Goal: Transaction & Acquisition: Book appointment/travel/reservation

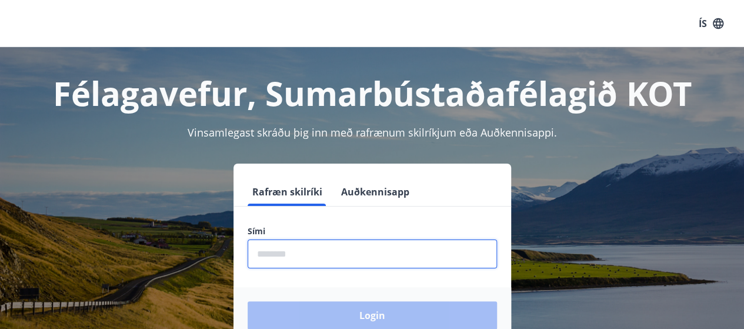
click at [274, 249] on input "phone" at bounding box center [372, 253] width 249 height 29
type input "********"
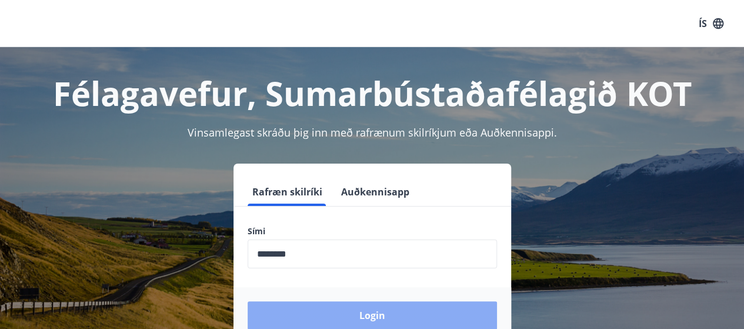
click at [355, 307] on button "Login" at bounding box center [372, 315] width 249 height 28
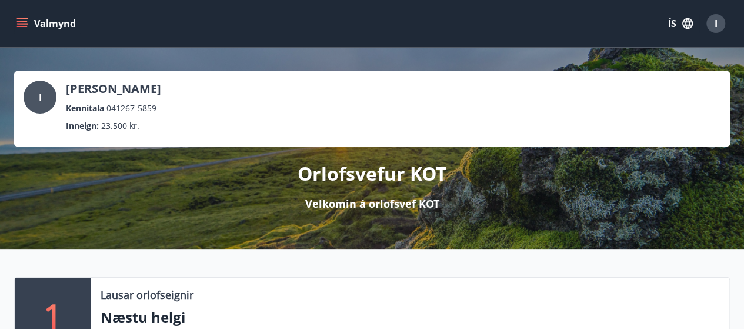
click at [355, 307] on p "Næstu helgi" at bounding box center [410, 317] width 619 height 20
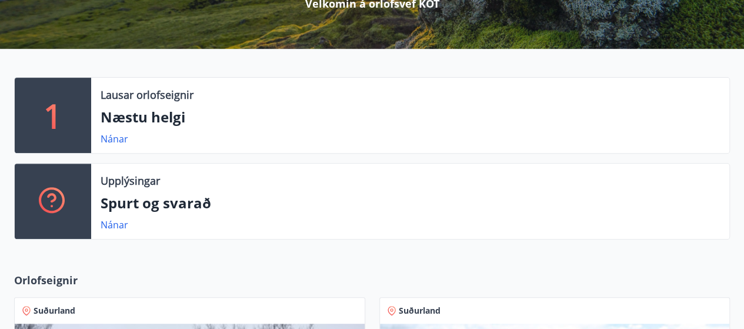
scroll to position [199, 0]
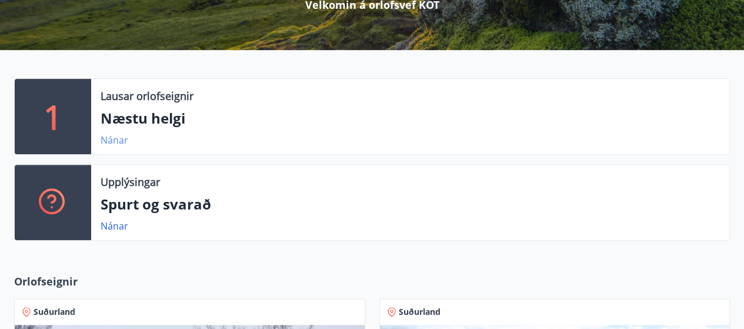
click at [117, 139] on link "Nánar" at bounding box center [115, 140] width 28 height 13
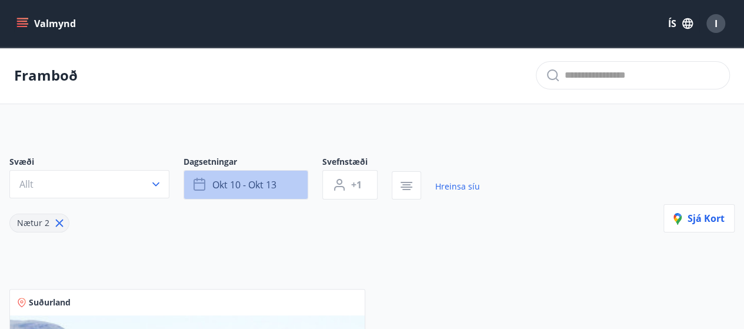
drag, startPoint x: 268, startPoint y: 186, endPoint x: 283, endPoint y: 185, distance: 14.8
click at [283, 185] on button "okt 10 - okt 13" at bounding box center [246, 184] width 125 height 29
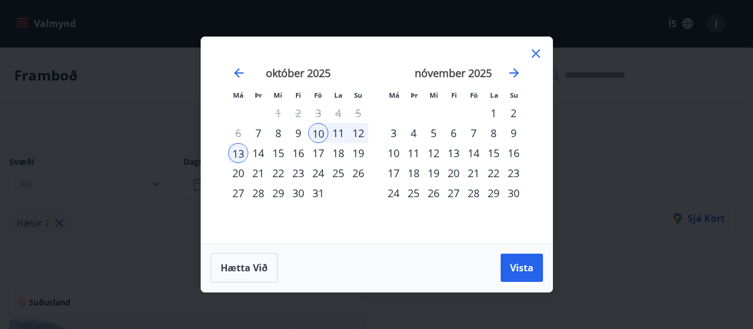
click at [300, 195] on div "30" at bounding box center [298, 193] width 20 height 20
click at [512, 111] on div "2" at bounding box center [513, 113] width 20 height 20
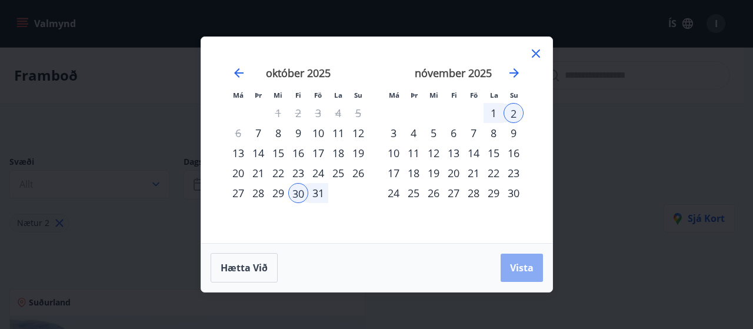
click at [519, 268] on span "Vista" at bounding box center [522, 267] width 24 height 13
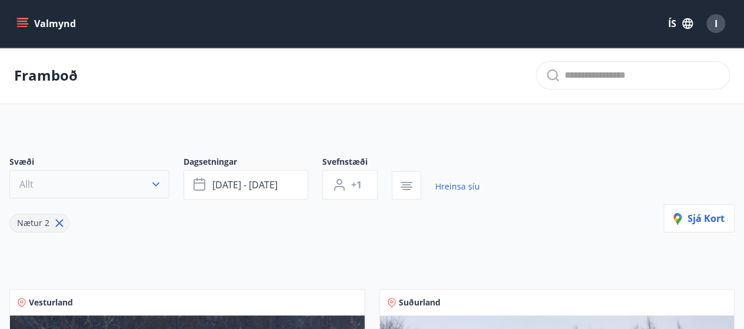
click at [159, 183] on icon "button" at bounding box center [156, 184] width 12 height 12
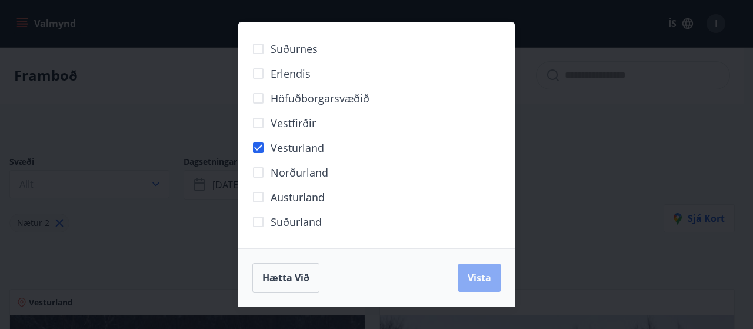
click at [489, 279] on span "Vista" at bounding box center [480, 277] width 24 height 13
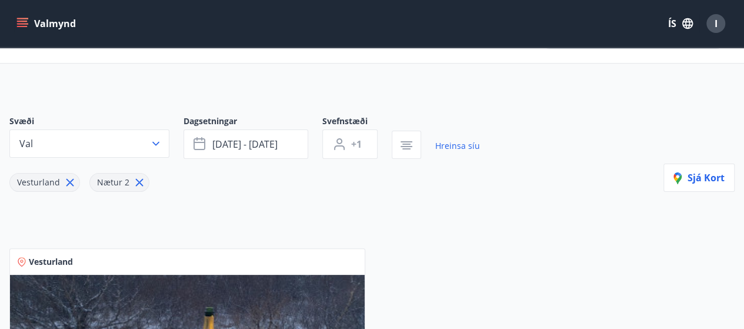
scroll to position [40, 0]
click at [461, 189] on div "Vesturland Nætur 2" at bounding box center [244, 175] width 471 height 33
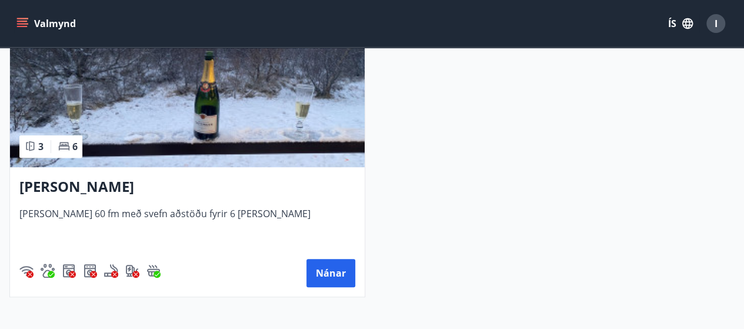
scroll to position [297, 0]
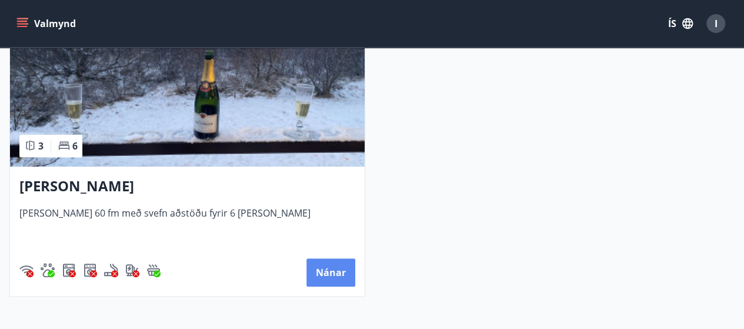
click at [345, 268] on button "Nánar" at bounding box center [330, 272] width 49 height 28
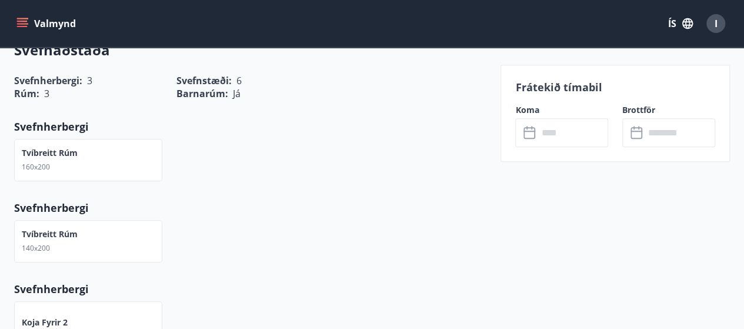
scroll to position [533, 0]
click at [554, 132] on input "text" at bounding box center [573, 132] width 71 height 29
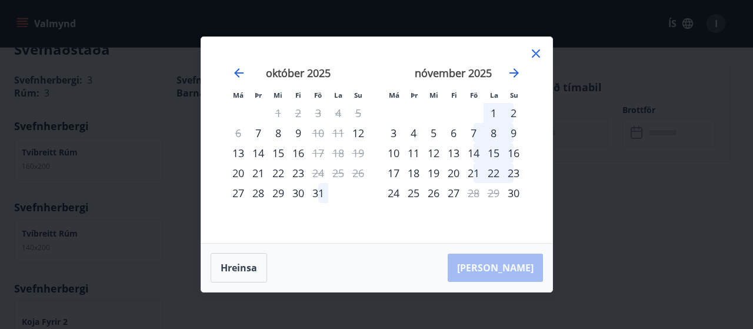
click at [316, 200] on div "31" at bounding box center [318, 193] width 20 height 20
click at [294, 192] on div "30" at bounding box center [298, 193] width 20 height 20
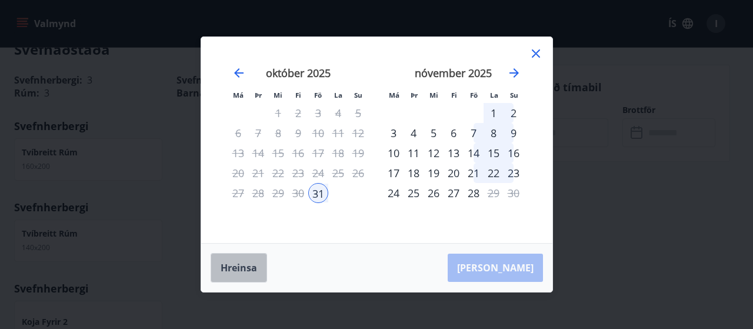
click at [239, 265] on button "Hreinsa" at bounding box center [239, 267] width 56 height 29
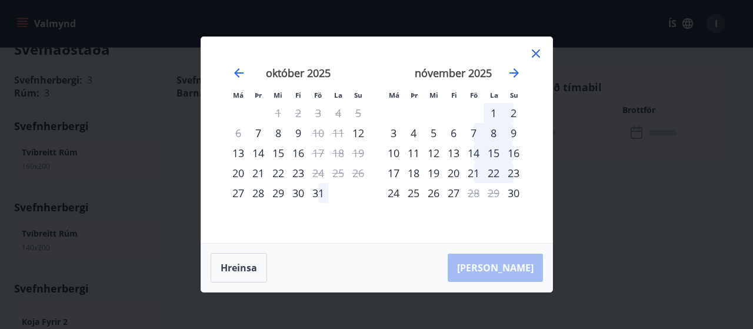
click at [296, 194] on div "30" at bounding box center [298, 193] width 20 height 20
click at [515, 114] on div "2" at bounding box center [513, 113] width 20 height 20
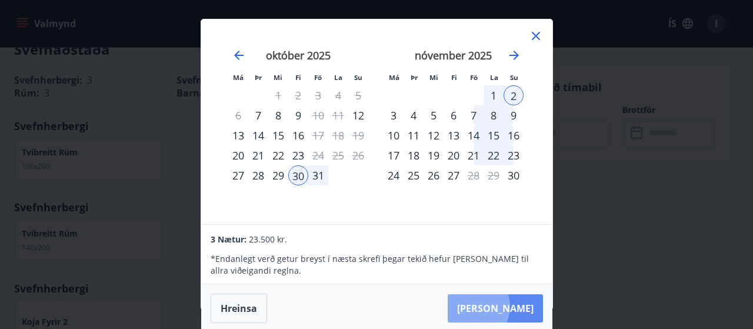
click at [512, 306] on button "Taka Frá" at bounding box center [495, 308] width 95 height 28
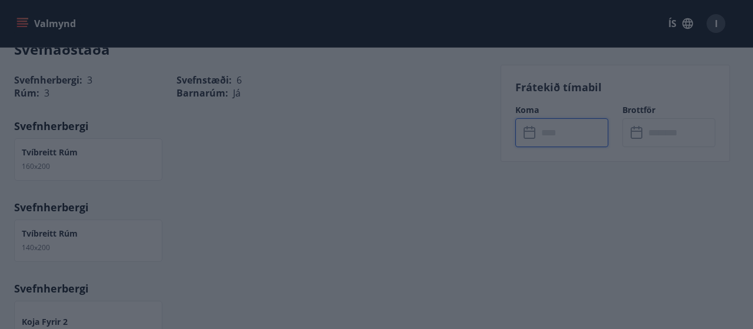
type input "******"
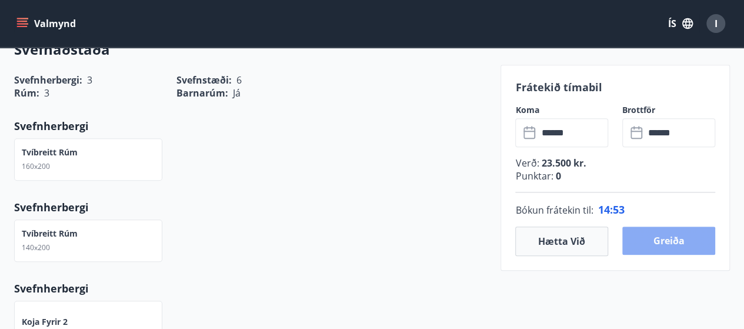
click at [668, 238] on button "Greiða" at bounding box center [668, 240] width 93 height 28
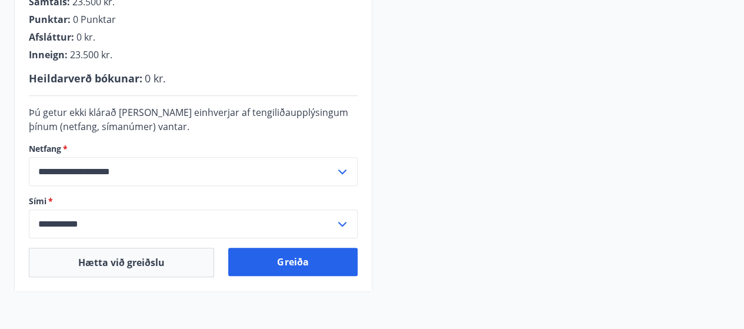
scroll to position [343, 0]
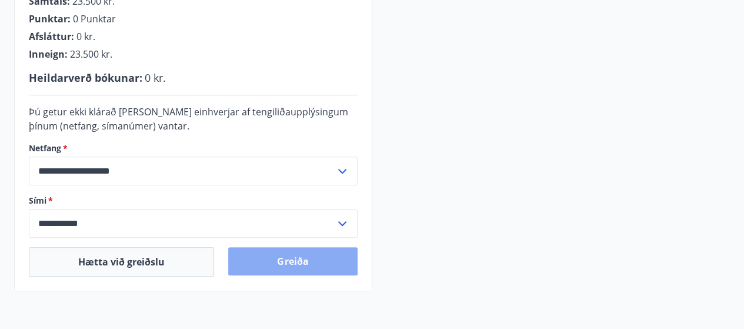
click at [306, 266] on button "Greiða" at bounding box center [292, 261] width 129 height 28
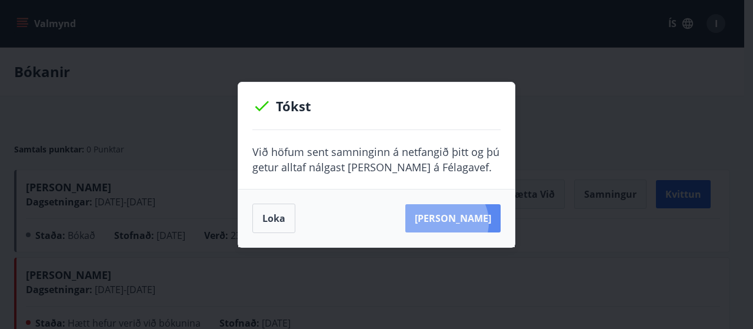
click at [465, 222] on button "Sjá samning" at bounding box center [452, 218] width 95 height 28
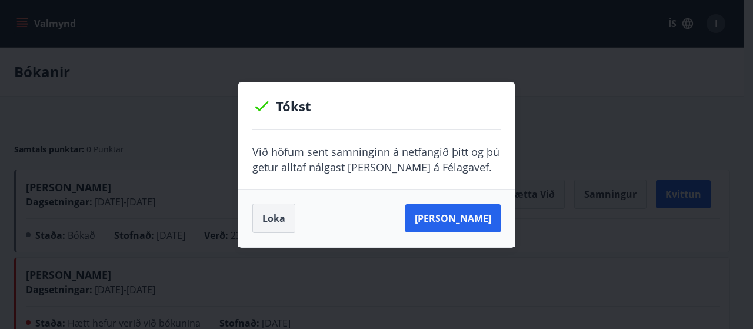
click at [263, 217] on button "Loka" at bounding box center [273, 218] width 43 height 29
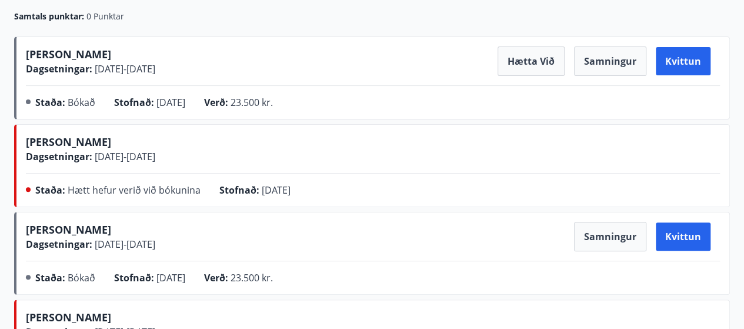
scroll to position [127, 0]
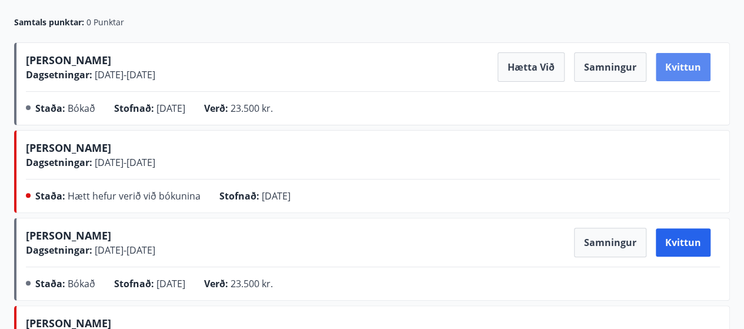
click at [679, 70] on button "Kvittun" at bounding box center [683, 67] width 55 height 28
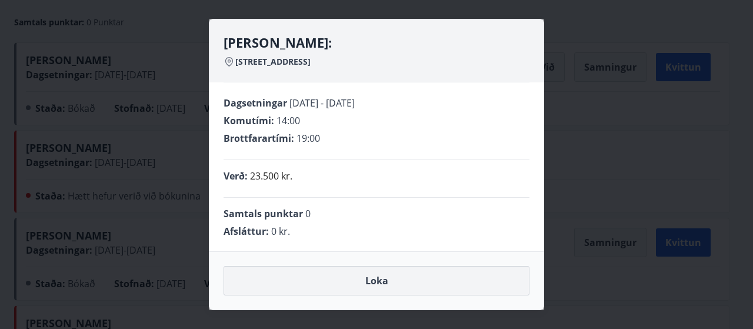
click at [379, 286] on button "Loka" at bounding box center [376, 280] width 306 height 29
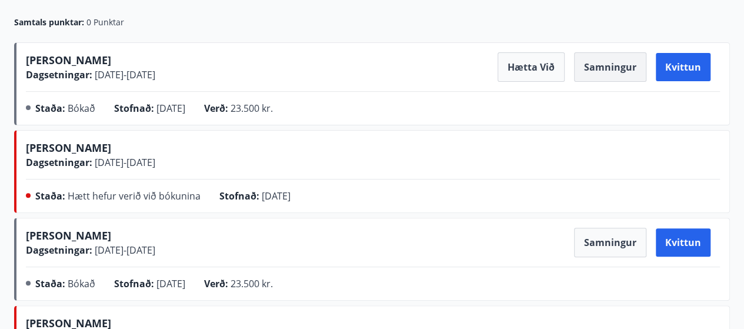
click at [588, 74] on button "Samningur" at bounding box center [610, 66] width 72 height 29
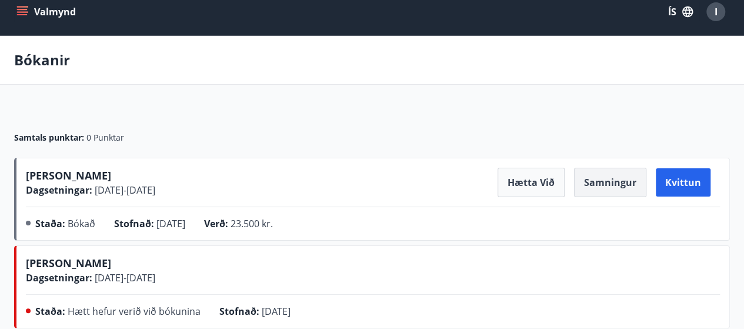
scroll to position [0, 0]
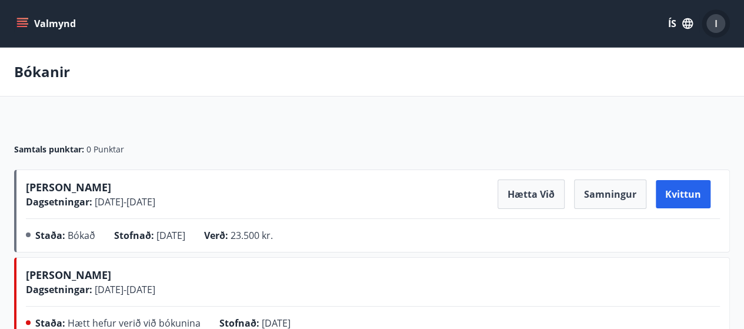
click at [715, 29] on span "I" at bounding box center [716, 23] width 3 height 13
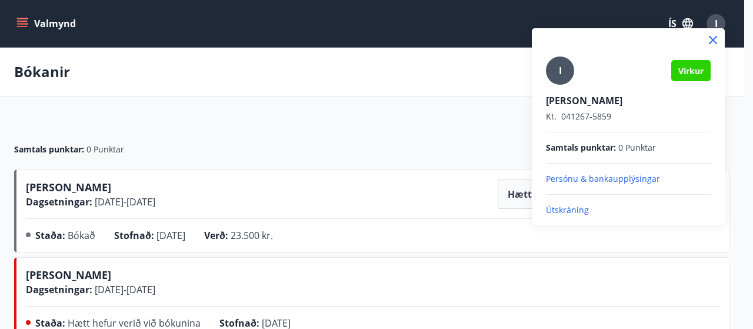
click at [488, 146] on div at bounding box center [376, 164] width 753 height 329
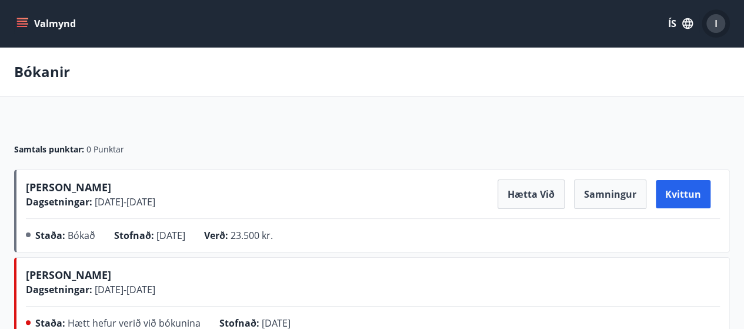
click at [715, 23] on span "I" at bounding box center [716, 23] width 3 height 13
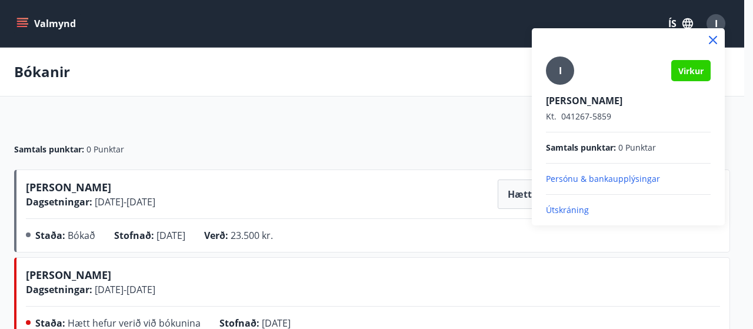
click at [604, 177] on p "Persónu & bankaupplýsingar" at bounding box center [628, 179] width 165 height 12
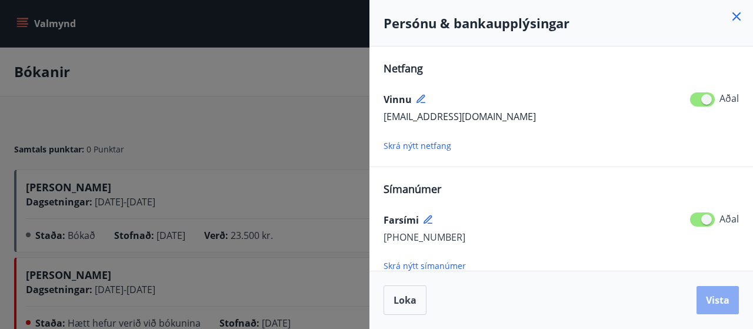
click at [702, 290] on button "Vista" at bounding box center [717, 300] width 42 height 28
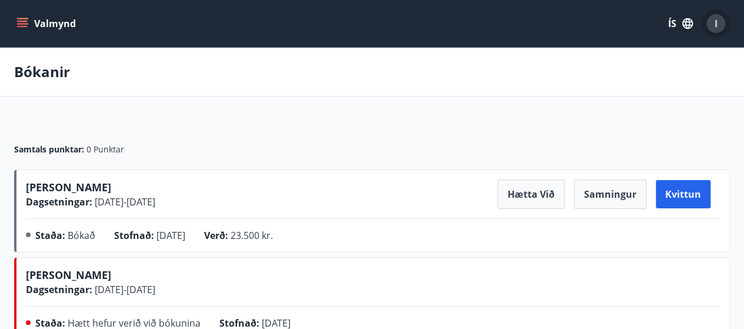
click at [712, 25] on div "I" at bounding box center [715, 23] width 19 height 19
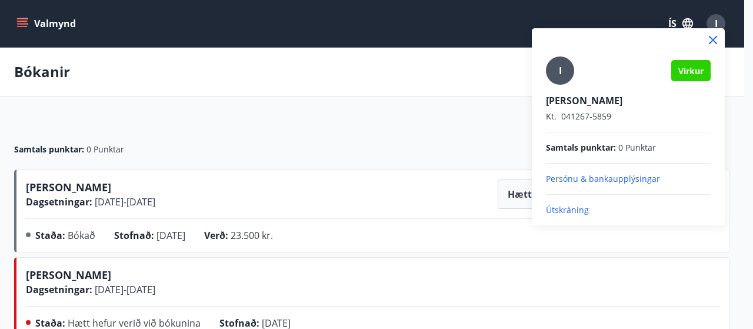
click at [688, 19] on div at bounding box center [376, 164] width 753 height 329
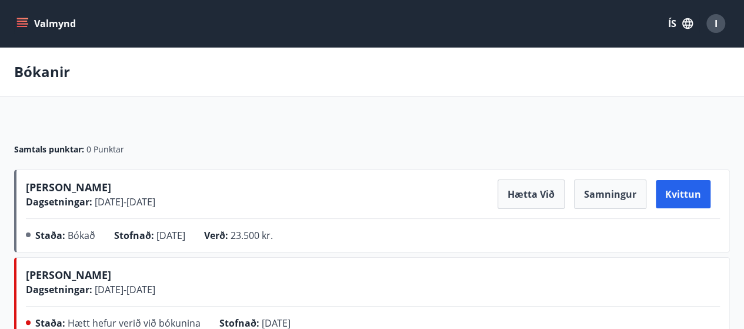
click at [28, 18] on button "Valmynd" at bounding box center [47, 23] width 66 height 21
click at [288, 140] on div "Samtals punktar : 0 Punktar" at bounding box center [372, 144] width 716 height 49
click at [22, 18] on icon "menu" at bounding box center [23, 18] width 13 height 1
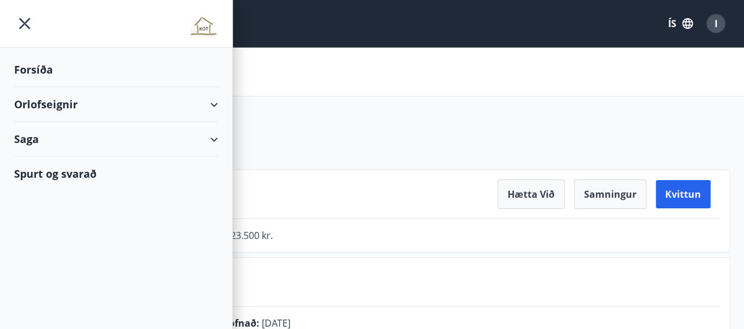
click at [44, 65] on div "Forsíða" at bounding box center [116, 69] width 204 height 35
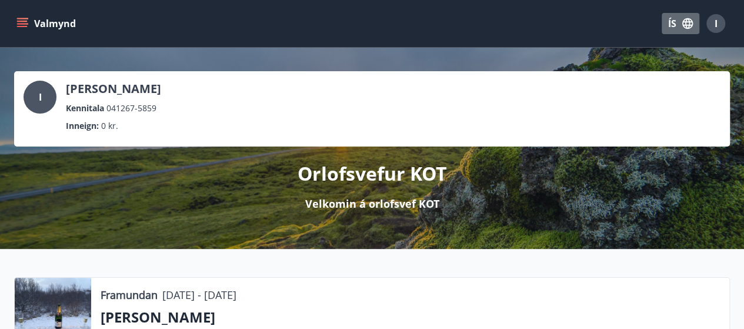
click at [680, 22] on button "ÍS" at bounding box center [681, 23] width 38 height 21
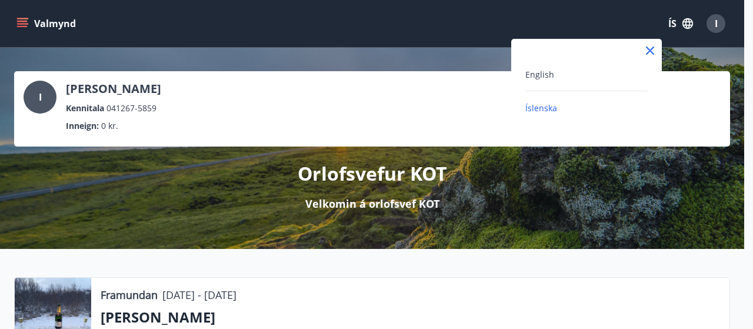
click at [719, 23] on div at bounding box center [376, 164] width 753 height 329
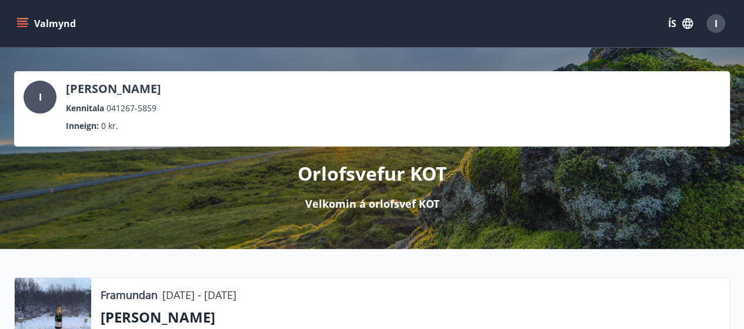
click at [719, 23] on div "I" at bounding box center [715, 23] width 19 height 19
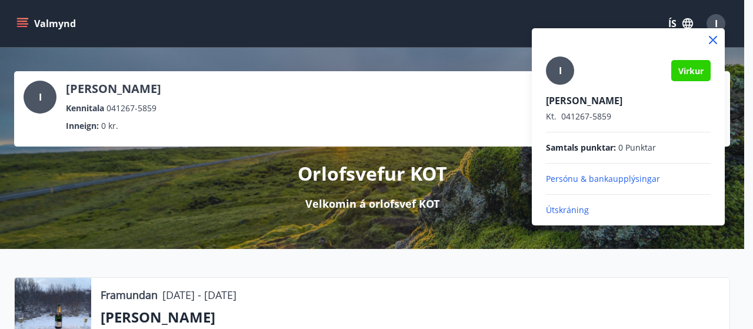
click at [570, 213] on p "Útskráning" at bounding box center [628, 210] width 165 height 12
